Goal: Communication & Community: Answer question/provide support

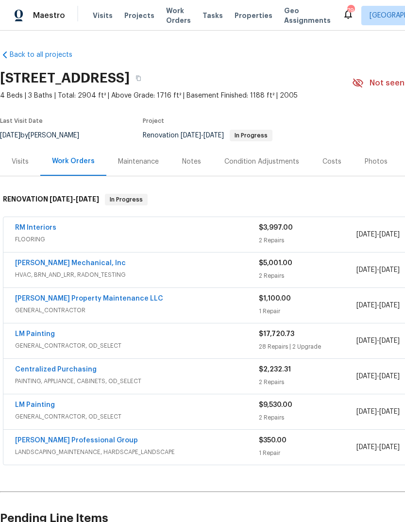
click at [35, 227] on link "RM Interiors" at bounding box center [35, 227] width 41 height 7
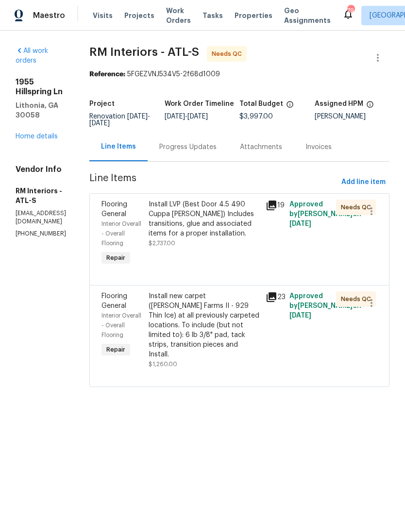
click at [203, 139] on div "Progress Updates" at bounding box center [188, 147] width 81 height 29
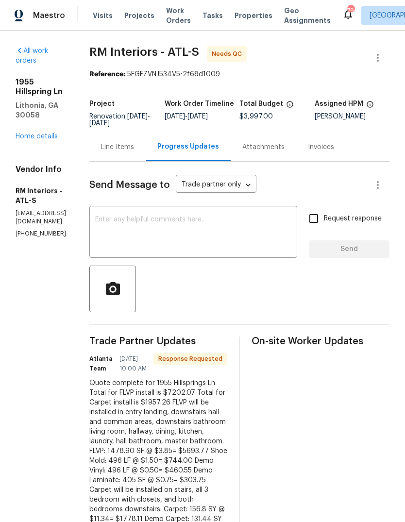
click at [128, 133] on div "Line Items" at bounding box center [117, 147] width 56 height 29
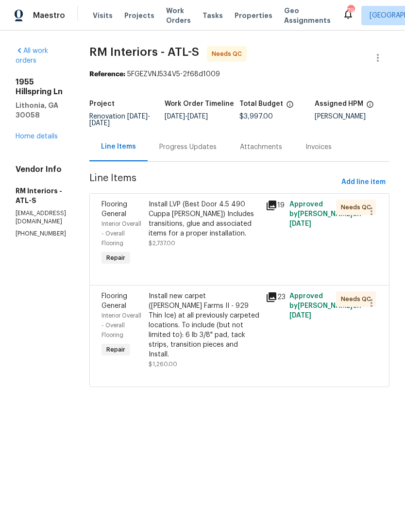
click at [277, 211] on icon at bounding box center [272, 206] width 12 height 12
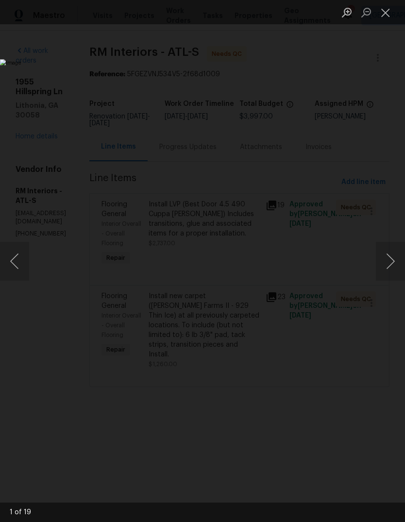
click at [388, 264] on button "Next image" at bounding box center [390, 261] width 29 height 39
click at [391, 260] on button "Next image" at bounding box center [390, 261] width 29 height 39
click at [391, 258] on button "Next image" at bounding box center [390, 261] width 29 height 39
click at [391, 259] on button "Next image" at bounding box center [390, 261] width 29 height 39
click at [392, 260] on button "Next image" at bounding box center [390, 261] width 29 height 39
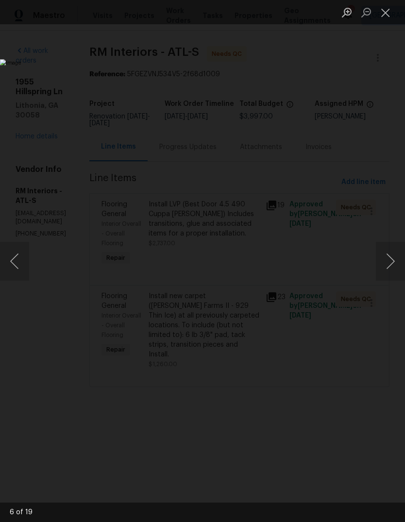
click at [391, 261] on button "Next image" at bounding box center [390, 261] width 29 height 39
click at [390, 262] on button "Next image" at bounding box center [390, 261] width 29 height 39
click at [388, 261] on button "Next image" at bounding box center [390, 261] width 29 height 39
click at [391, 259] on button "Next image" at bounding box center [390, 261] width 29 height 39
click at [389, 255] on button "Next image" at bounding box center [390, 261] width 29 height 39
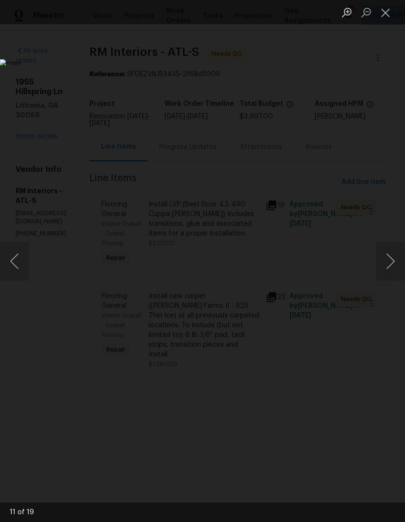
click at [391, 264] on button "Next image" at bounding box center [390, 261] width 29 height 39
click at [388, 261] on button "Next image" at bounding box center [390, 261] width 29 height 39
click at [390, 262] on button "Next image" at bounding box center [390, 261] width 29 height 39
click at [391, 263] on button "Next image" at bounding box center [390, 261] width 29 height 39
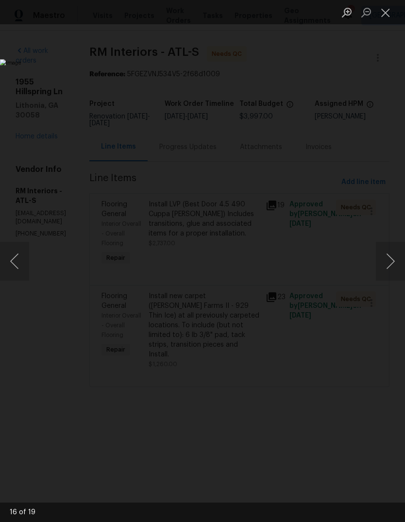
click at [21, 261] on button "Previous image" at bounding box center [14, 261] width 29 height 39
click at [14, 256] on button "Previous image" at bounding box center [14, 261] width 29 height 39
click at [12, 256] on button "Previous image" at bounding box center [14, 261] width 29 height 39
click at [11, 255] on button "Previous image" at bounding box center [14, 261] width 29 height 39
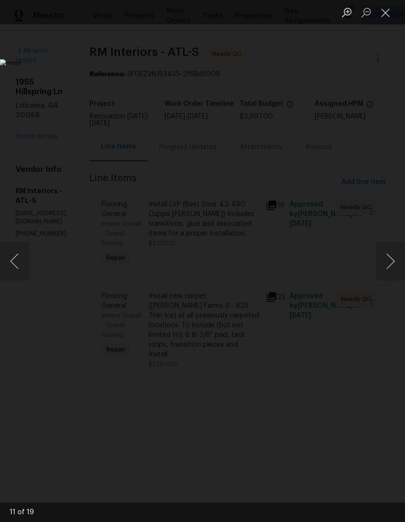
click at [13, 253] on button "Previous image" at bounding box center [14, 261] width 29 height 39
click at [16, 254] on button "Previous image" at bounding box center [14, 261] width 29 height 39
click at [15, 254] on button "Previous image" at bounding box center [14, 261] width 29 height 39
click at [12, 255] on button "Previous image" at bounding box center [14, 261] width 29 height 39
click at [19, 259] on button "Previous image" at bounding box center [14, 261] width 29 height 39
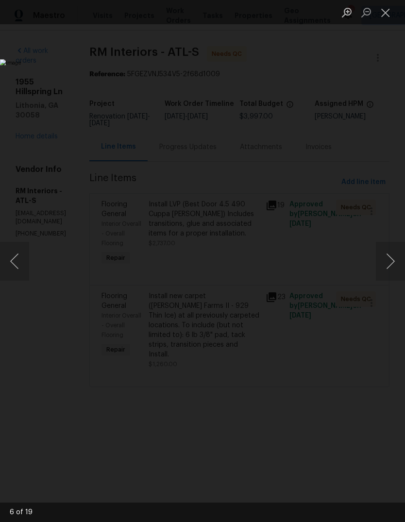
click at [16, 253] on button "Previous image" at bounding box center [14, 261] width 29 height 39
click at [14, 257] on button "Previous image" at bounding box center [14, 261] width 29 height 39
click at [13, 258] on button "Previous image" at bounding box center [14, 261] width 29 height 39
click at [16, 262] on button "Previous image" at bounding box center [14, 261] width 29 height 39
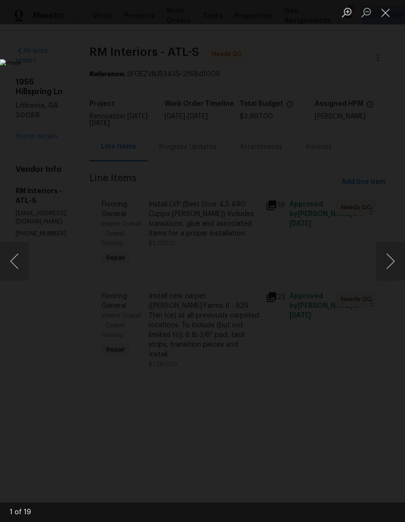
click at [14, 260] on button "Previous image" at bounding box center [14, 261] width 29 height 39
click at [392, 4] on button "Close lightbox" at bounding box center [385, 12] width 19 height 17
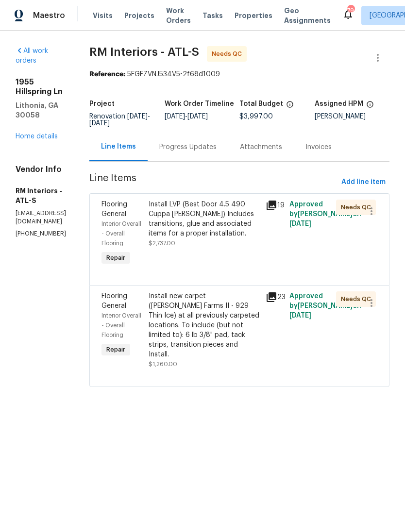
click at [228, 154] on div "Progress Updates" at bounding box center [188, 147] width 81 height 29
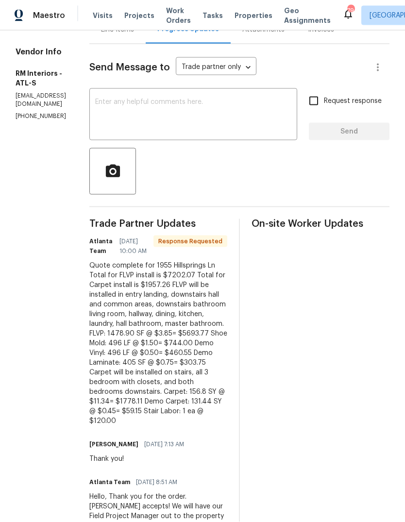
scroll to position [36, 0]
click at [271, 114] on textarea at bounding box center [193, 116] width 196 height 34
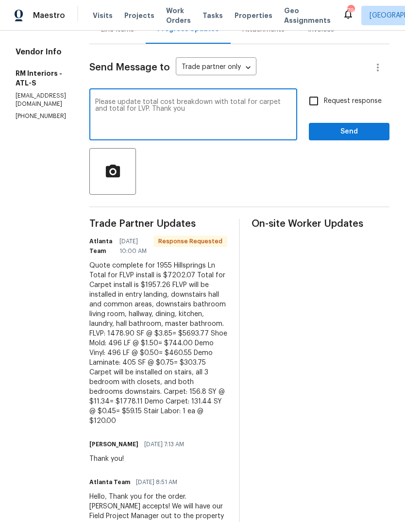
type textarea "Please update total cost breakdown with total for carpet and total for LVP. Tha…"
click at [369, 134] on button "Send" at bounding box center [349, 132] width 81 height 18
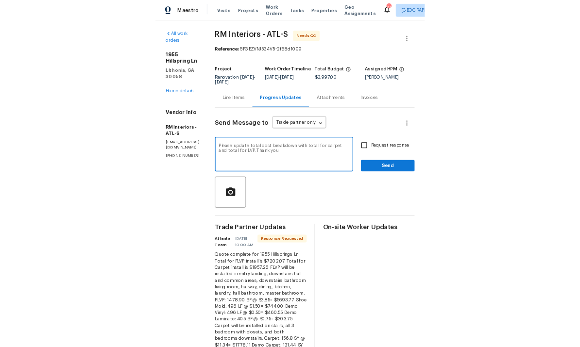
scroll to position [0, 0]
